Goal: Navigation & Orientation: Go to known website

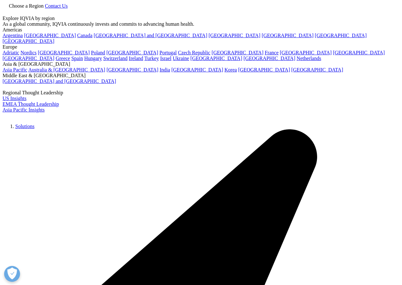
click at [44, 9] on span "Choose a Region" at bounding box center [26, 5] width 35 height 5
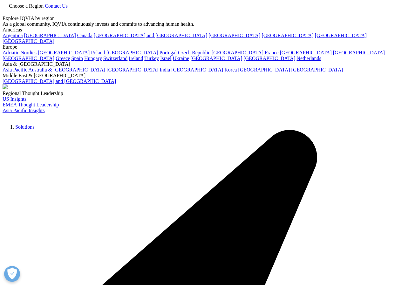
click at [29, 38] on link "[GEOGRAPHIC_DATA]" at bounding box center [50, 35] width 52 height 5
drag, startPoint x: 399, startPoint y: 0, endPoint x: 205, endPoint y: 15, distance: 195.0
click at [205, 15] on div "Choose a Region Contact Us" at bounding box center [201, 9] width 397 height 13
